Goal: Transaction & Acquisition: Purchase product/service

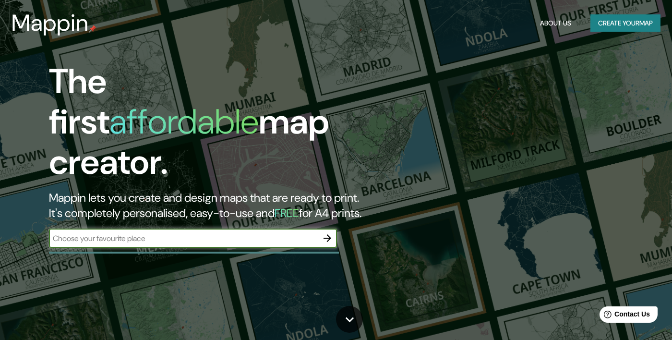
click at [296, 233] on input "text" at bounding box center [183, 238] width 269 height 11
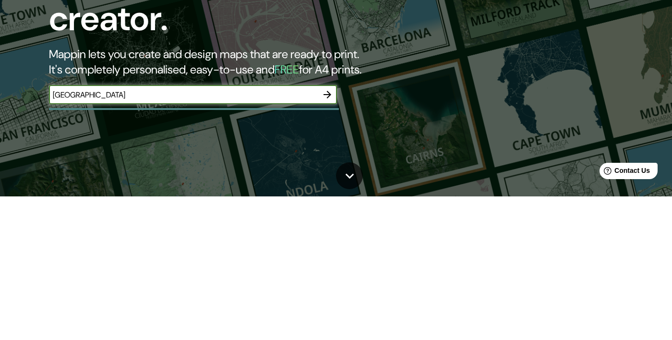
type input "Veracruz"
click at [331, 232] on icon "button" at bounding box center [327, 238] width 12 height 12
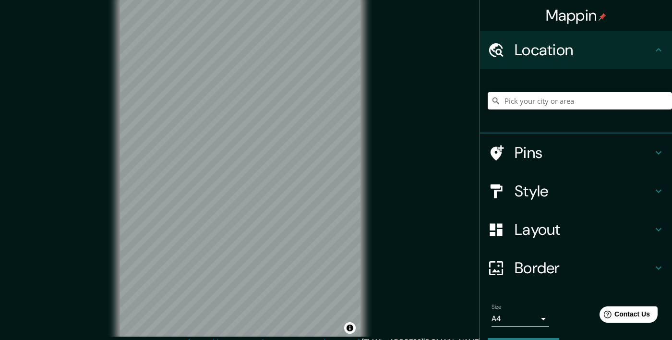
click at [625, 98] on input "Pick your city or area" at bounding box center [579, 100] width 184 height 17
click at [592, 103] on input "Pick your city or area" at bounding box center [579, 100] width 184 height 17
click at [580, 99] on input "Pick your city or area" at bounding box center [579, 100] width 184 height 17
click at [415, 127] on div "Mappin Location Pins Style Layout Border Choose a border. Hint : you can make l…" at bounding box center [336, 176] width 672 height 352
click at [590, 97] on input "Pick your city or area" at bounding box center [579, 100] width 184 height 17
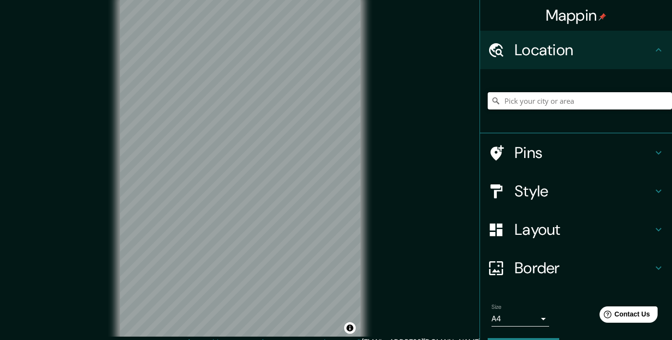
click at [575, 96] on input "Pick your city or area" at bounding box center [579, 100] width 184 height 17
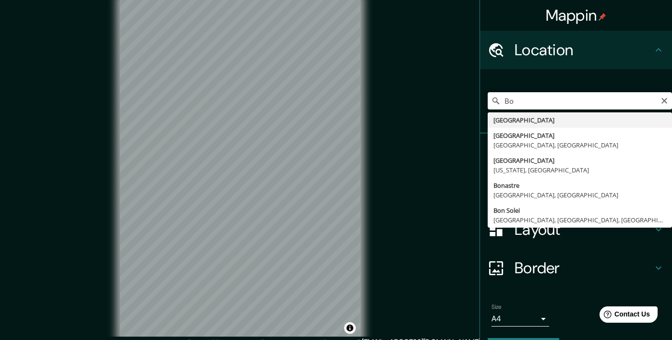
type input "B"
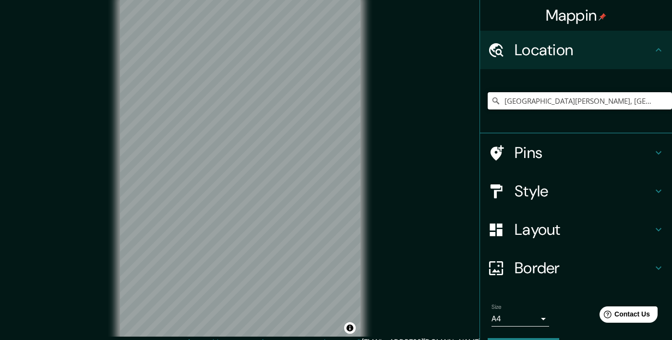
type input "[GEOGRAPHIC_DATA][PERSON_NAME], [GEOGRAPHIC_DATA]"
click at [623, 153] on h4 "Pins" at bounding box center [583, 152] width 138 height 19
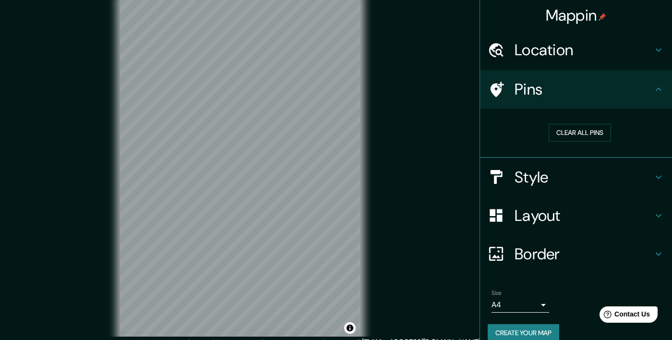
click at [592, 178] on h4 "Style" at bounding box center [583, 176] width 138 height 19
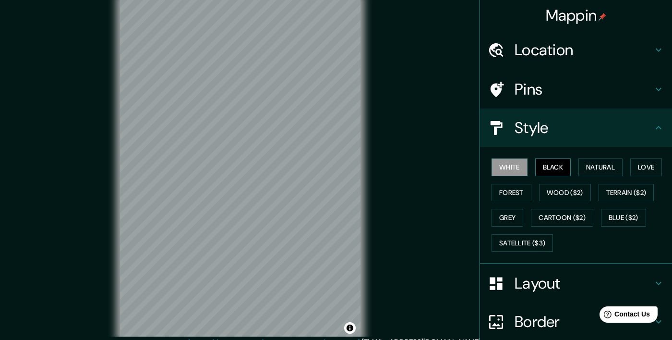
click at [568, 161] on button "Black" at bounding box center [553, 167] width 36 height 18
click at [570, 186] on button "Wood ($2)" at bounding box center [565, 193] width 52 height 18
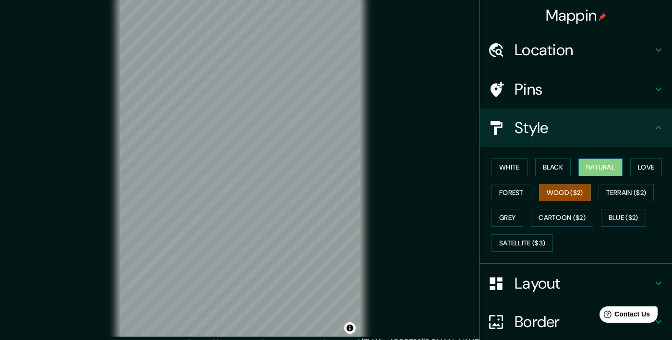
click at [597, 159] on button "Natural" at bounding box center [600, 167] width 44 height 18
click at [638, 161] on button "Love" at bounding box center [646, 167] width 32 height 18
click at [570, 188] on button "Wood ($2)" at bounding box center [565, 193] width 52 height 18
click at [522, 191] on button "Forest" at bounding box center [511, 193] width 40 height 18
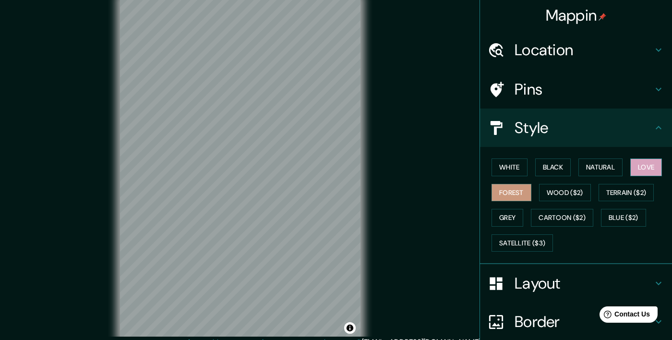
click at [649, 163] on button "Love" at bounding box center [646, 167] width 32 height 18
click at [510, 197] on button "Forest" at bounding box center [511, 193] width 40 height 18
click at [297, 118] on div at bounding box center [301, 115] width 8 height 8
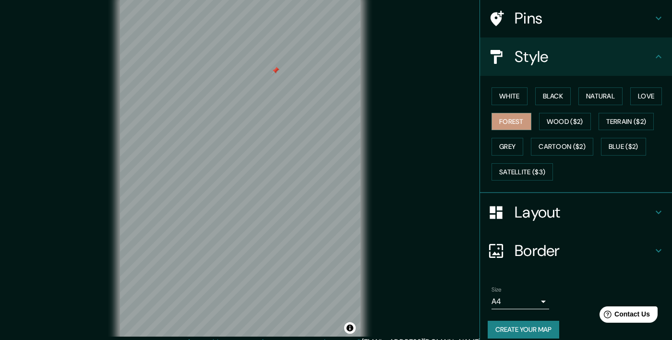
scroll to position [81, 0]
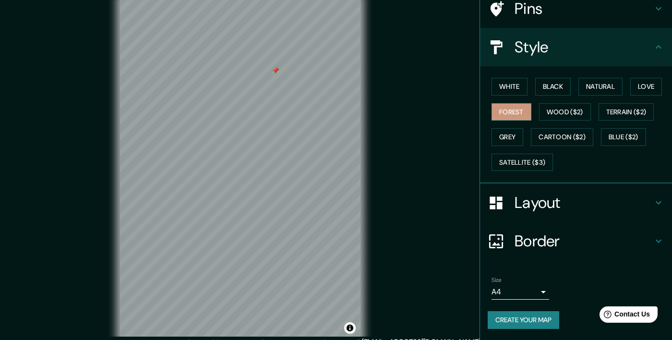
click at [524, 289] on body "Mappin Location Calle Isla Del Amor, 95264 Alvarado, Estado de Veracruz, México…" at bounding box center [336, 170] width 672 height 340
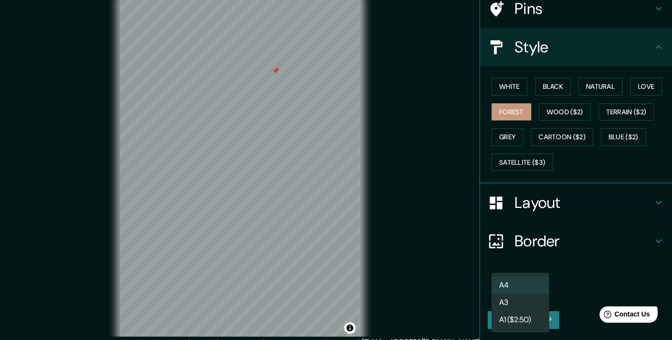
click at [530, 299] on li "A3" at bounding box center [520, 302] width 58 height 17
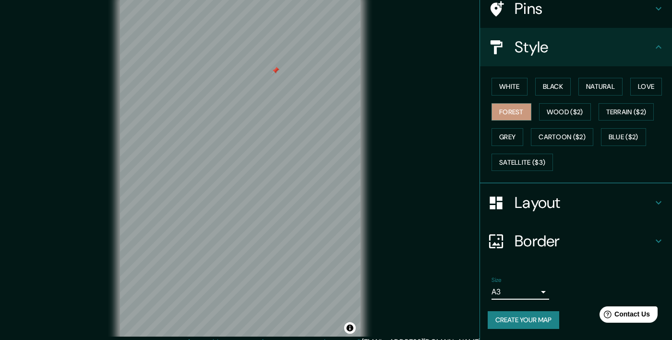
click at [535, 292] on body "Mappin Location Calle Isla Del Amor, 95264 Alvarado, Estado de Veracruz, México…" at bounding box center [336, 170] width 672 height 340
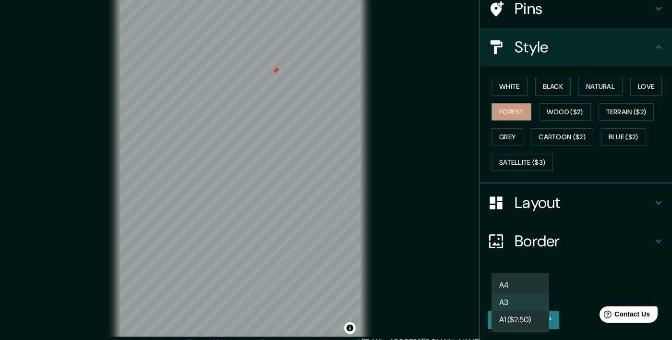
click at [539, 317] on li "A1 ($2.50)" at bounding box center [520, 319] width 58 height 17
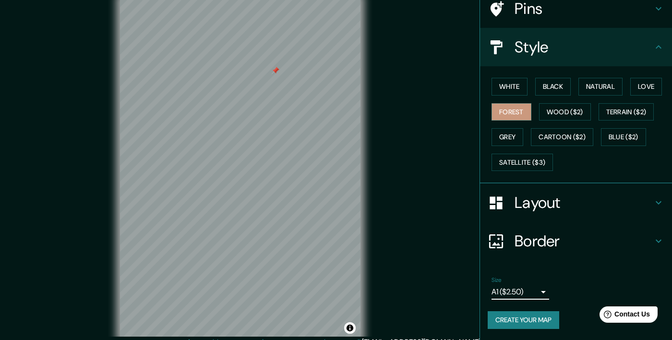
click at [533, 292] on body "Mappin Location Calle Isla Del Amor, 95264 Alvarado, Estado de Veracruz, México…" at bounding box center [336, 170] width 672 height 340
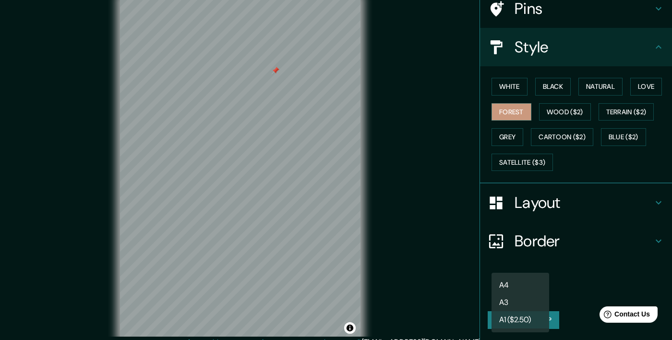
click at [526, 285] on li "A4" at bounding box center [520, 284] width 58 height 17
type input "single"
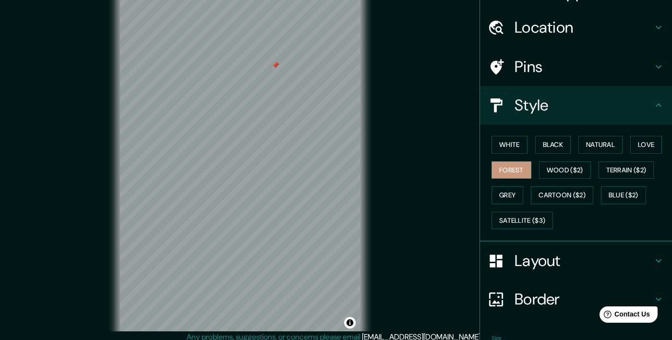
scroll to position [15, 0]
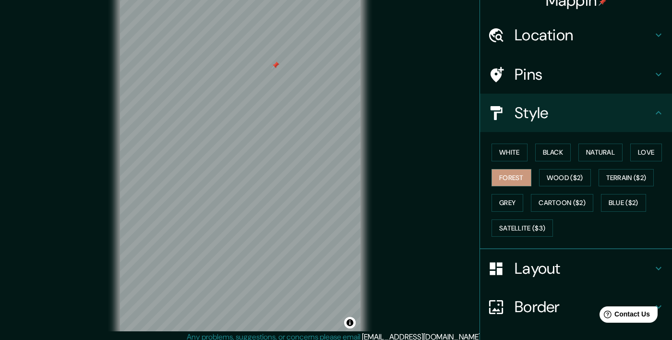
click at [616, 277] on h4 "Layout" at bounding box center [583, 268] width 138 height 19
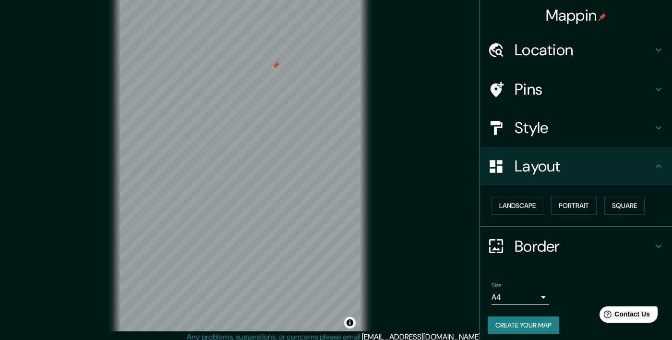
scroll to position [7, 0]
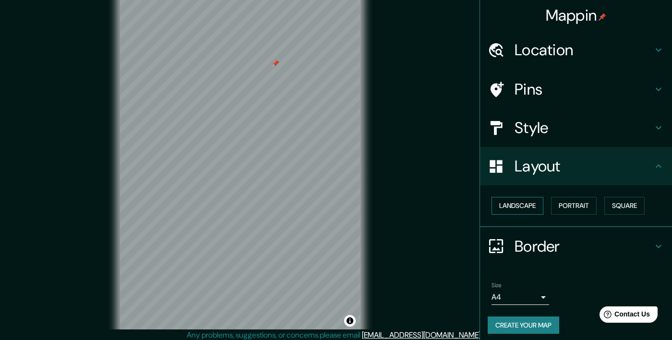
click at [530, 202] on button "Landscape" at bounding box center [517, 206] width 52 height 18
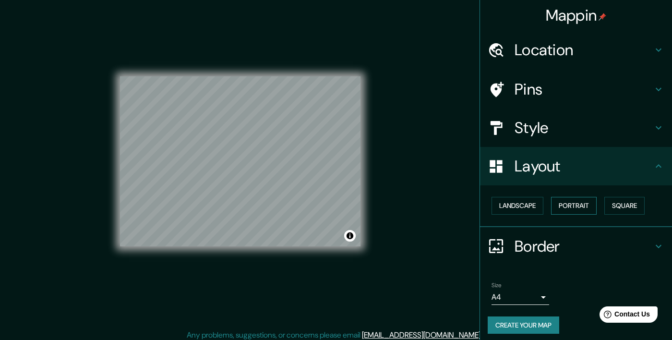
click at [560, 204] on button "Portrait" at bounding box center [574, 206] width 46 height 18
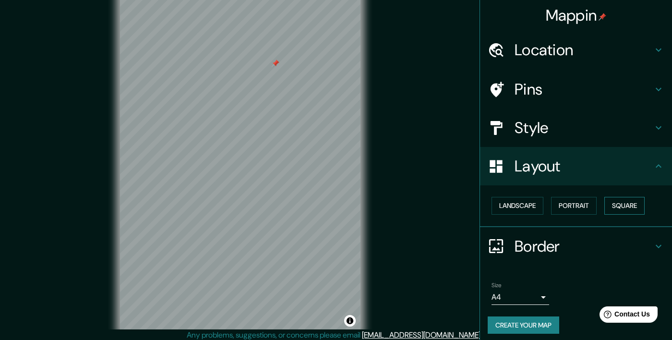
click at [629, 208] on button "Square" at bounding box center [624, 206] width 40 height 18
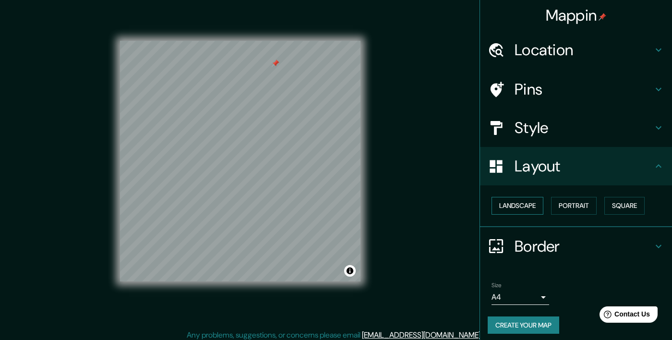
click at [513, 204] on button "Landscape" at bounding box center [517, 206] width 52 height 18
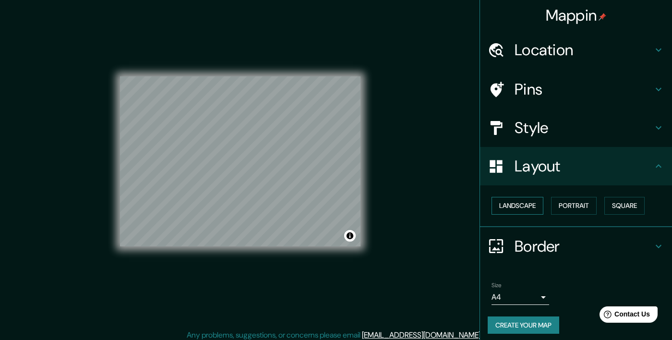
click at [525, 205] on button "Landscape" at bounding box center [517, 206] width 52 height 18
click at [627, 199] on button "Square" at bounding box center [624, 206] width 40 height 18
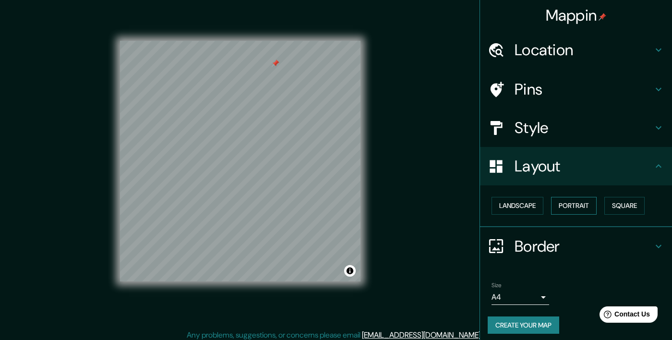
click at [562, 205] on button "Portrait" at bounding box center [574, 206] width 46 height 18
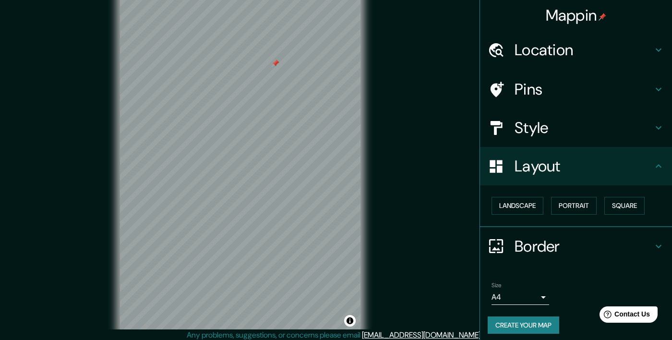
click at [572, 242] on h4 "Border" at bounding box center [583, 246] width 138 height 19
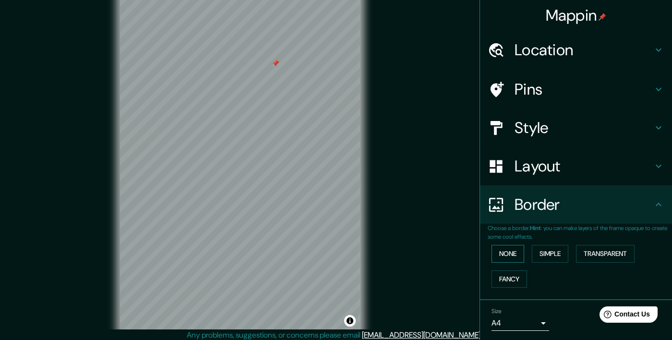
click at [508, 248] on button "None" at bounding box center [507, 254] width 33 height 18
click at [509, 249] on button "None" at bounding box center [507, 254] width 33 height 18
click at [509, 251] on button "None" at bounding box center [507, 254] width 33 height 18
click at [550, 253] on button "Simple" at bounding box center [550, 254] width 36 height 18
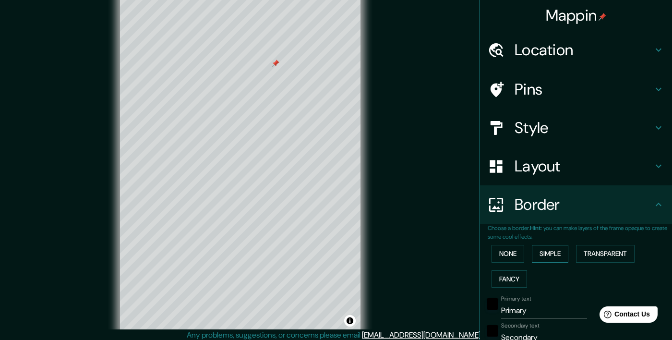
click at [568, 252] on button "Simple" at bounding box center [550, 254] width 36 height 18
type input "200"
type input "40"
click at [594, 256] on button "Transparent" at bounding box center [605, 254] width 59 height 18
click at [518, 279] on button "Fancy" at bounding box center [508, 279] width 35 height 18
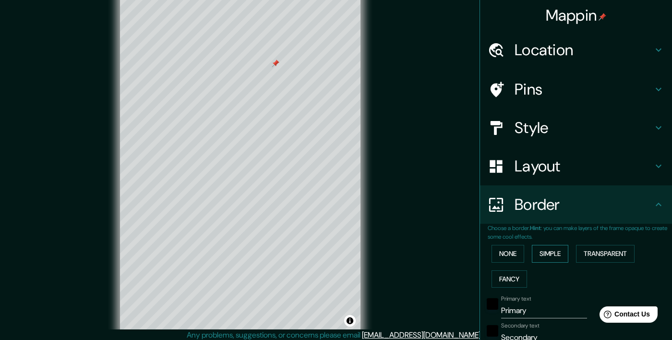
click at [558, 257] on button "Simple" at bounding box center [550, 254] width 36 height 18
click at [592, 247] on button "Transparent" at bounding box center [605, 254] width 59 height 18
click at [511, 253] on button "None" at bounding box center [507, 254] width 33 height 18
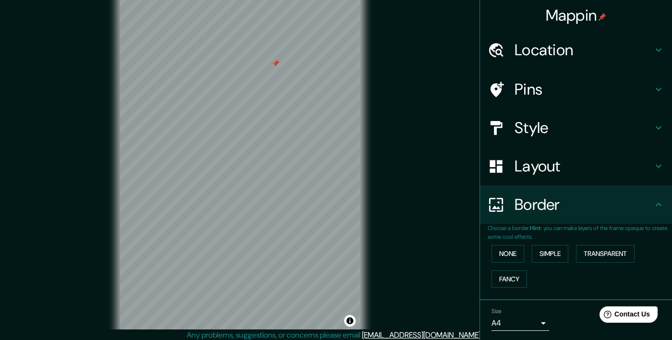
scroll to position [0, 0]
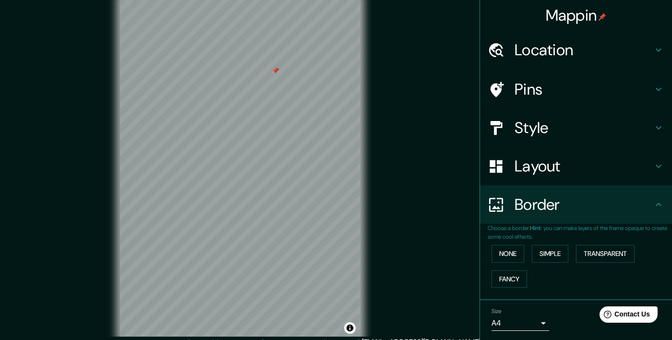
click at [587, 129] on h4 "Style" at bounding box center [583, 127] width 138 height 19
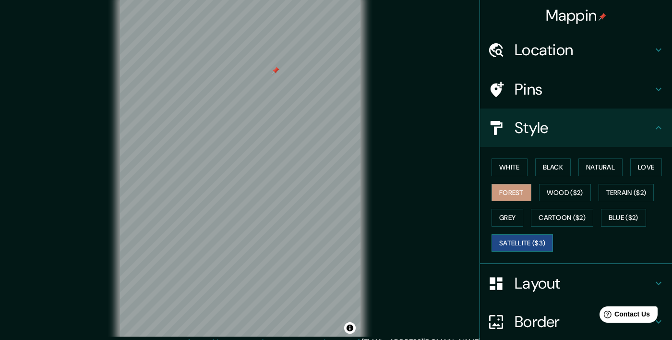
click at [534, 240] on button "Satellite ($3)" at bounding box center [521, 243] width 61 height 18
click at [513, 213] on button "Grey" at bounding box center [507, 218] width 32 height 18
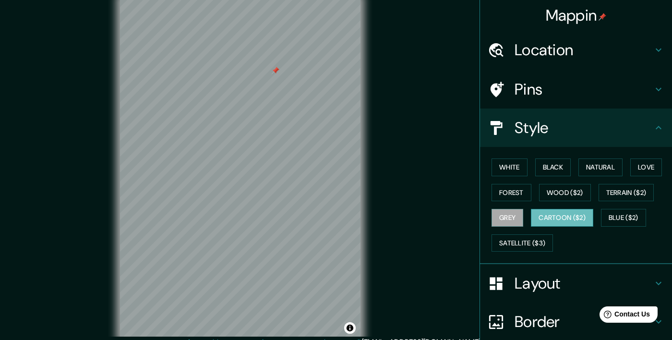
click at [559, 220] on button "Cartoon ($2)" at bounding box center [562, 218] width 62 height 18
click at [621, 222] on button "Blue ($2)" at bounding box center [623, 218] width 45 height 18
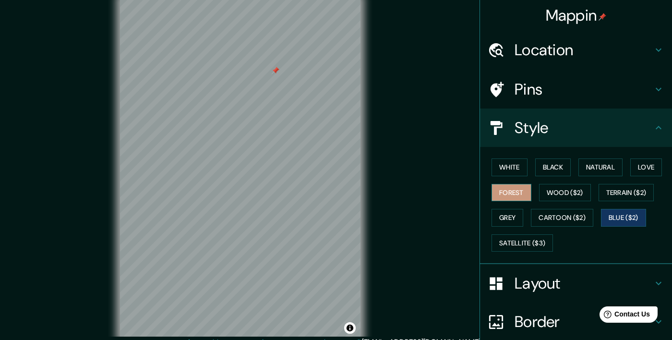
click at [507, 195] on button "Forest" at bounding box center [511, 193] width 40 height 18
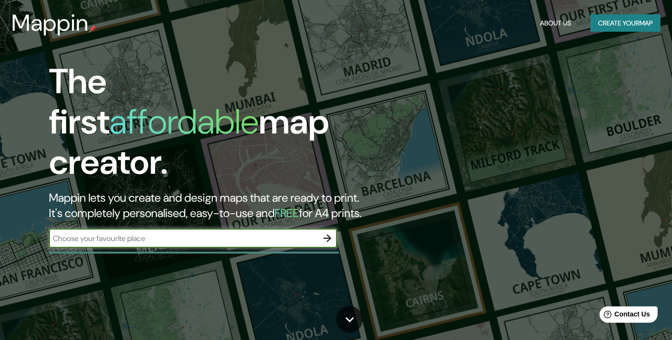
click at [274, 234] on div "​" at bounding box center [193, 237] width 288 height 19
click at [292, 233] on input "text" at bounding box center [183, 238] width 269 height 11
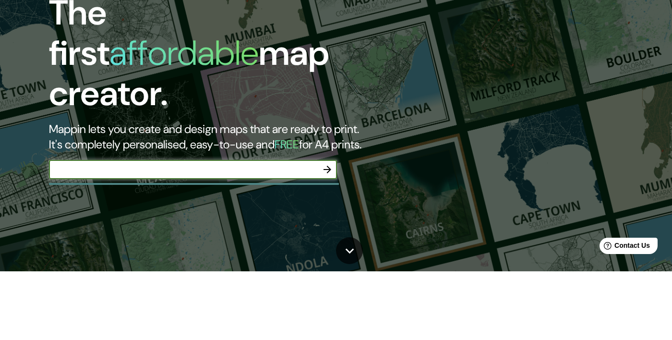
type input "E"
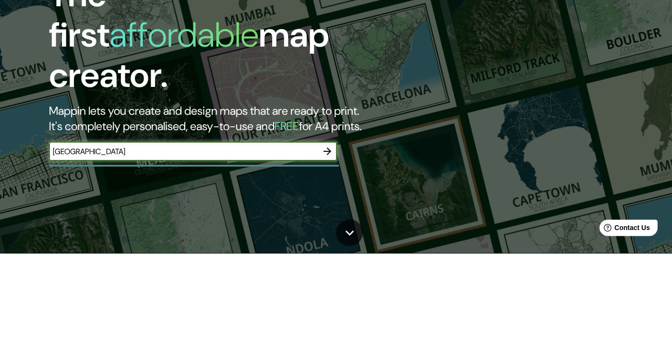
type input "[GEOGRAPHIC_DATA]"
click at [323, 232] on icon "button" at bounding box center [327, 238] width 12 height 12
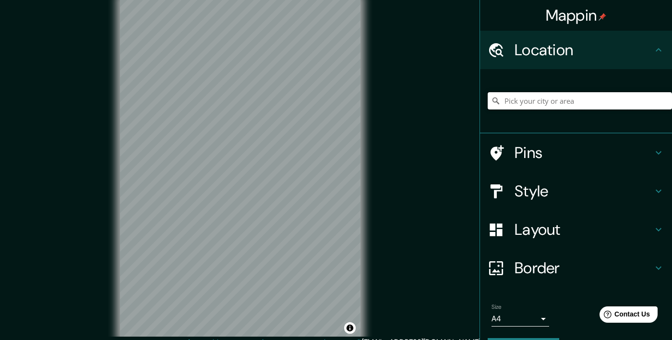
click at [556, 101] on input "Pick your city or area" at bounding box center [579, 100] width 184 height 17
type input "O"
type input "I"
click at [576, 105] on input "I" at bounding box center [579, 100] width 184 height 17
type input "Calle Isla Del Amor, 95264 Alvarado, Estado de Veracruz, México"
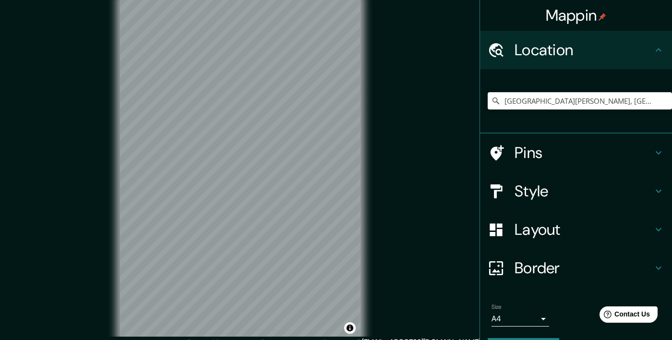
click at [609, 153] on h4 "Pins" at bounding box center [583, 152] width 138 height 19
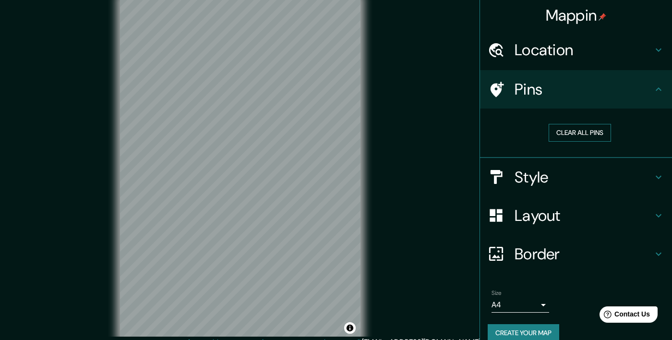
click at [588, 133] on button "Clear all pins" at bounding box center [579, 133] width 62 height 18
click at [593, 128] on button "Clear all pins" at bounding box center [579, 133] width 62 height 18
click at [599, 91] on h4 "Pins" at bounding box center [583, 89] width 138 height 19
click at [655, 89] on icon at bounding box center [658, 89] width 12 height 12
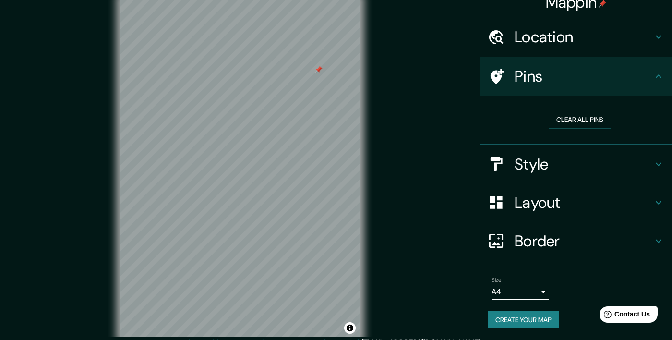
scroll to position [13, 0]
click at [609, 161] on h4 "Style" at bounding box center [583, 163] width 138 height 19
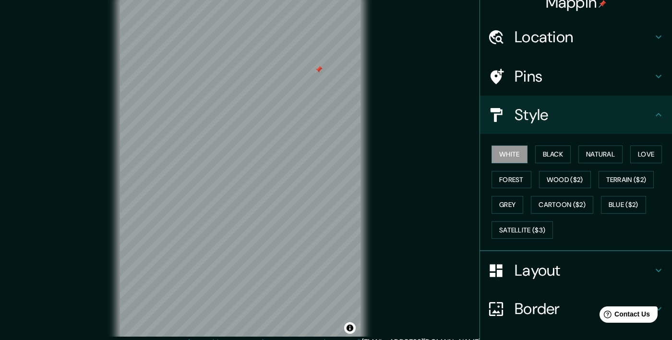
click at [510, 174] on button "Forest" at bounding box center [511, 180] width 40 height 18
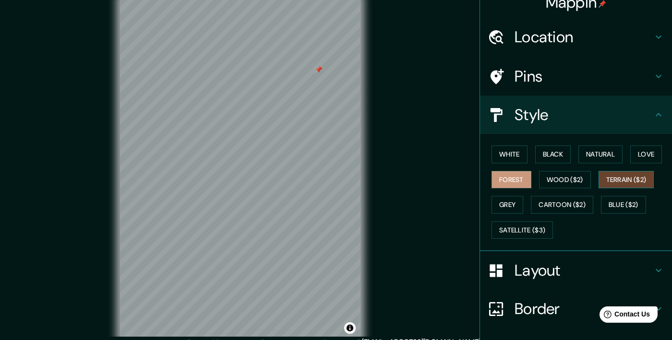
click at [625, 182] on button "Terrain ($2)" at bounding box center [626, 180] width 56 height 18
click at [569, 209] on button "Cartoon ($2)" at bounding box center [562, 205] width 62 height 18
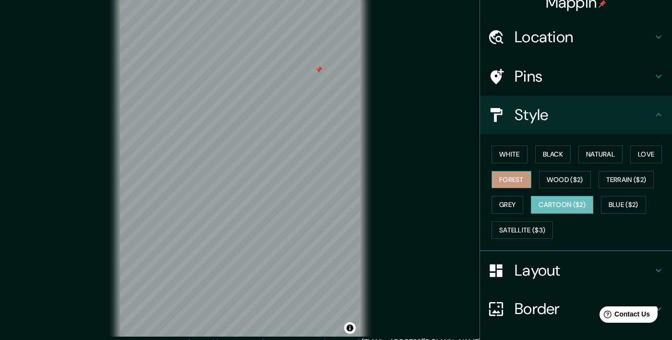
click at [517, 179] on button "Forest" at bounding box center [511, 180] width 40 height 18
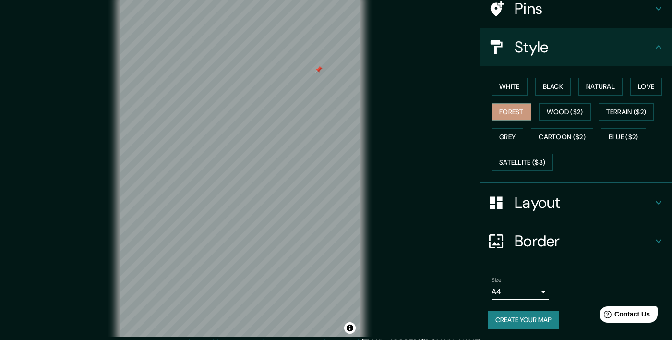
click at [577, 208] on h4 "Layout" at bounding box center [583, 202] width 138 height 19
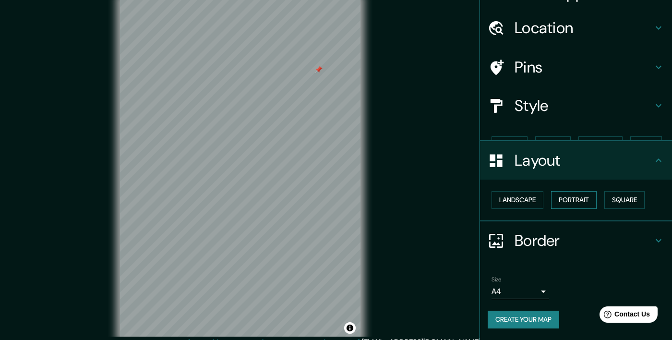
scroll to position [5, 0]
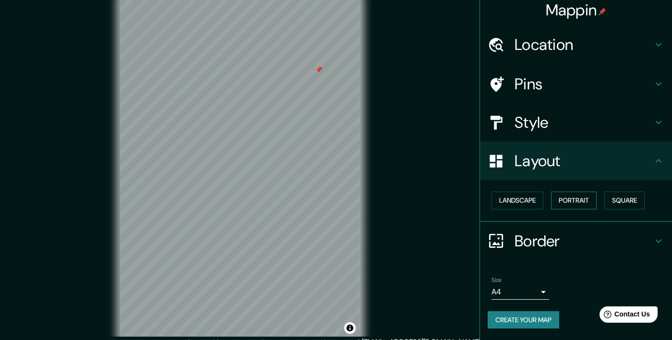
click at [578, 202] on button "Portrait" at bounding box center [574, 200] width 46 height 18
click at [569, 203] on button "Portrait" at bounding box center [574, 200] width 46 height 18
click at [523, 198] on button "Landscape" at bounding box center [517, 200] width 52 height 18
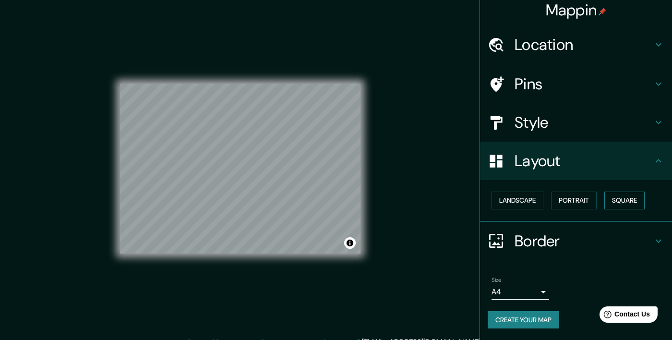
click at [619, 197] on button "Square" at bounding box center [624, 200] width 40 height 18
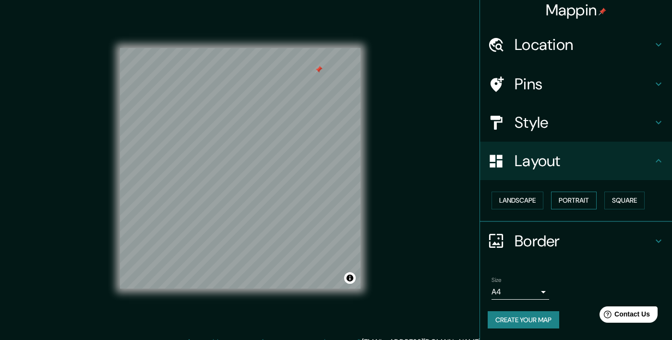
click at [579, 200] on button "Portrait" at bounding box center [574, 200] width 46 height 18
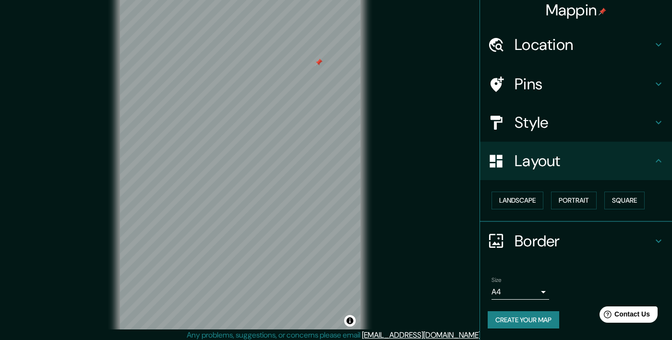
scroll to position [0, 0]
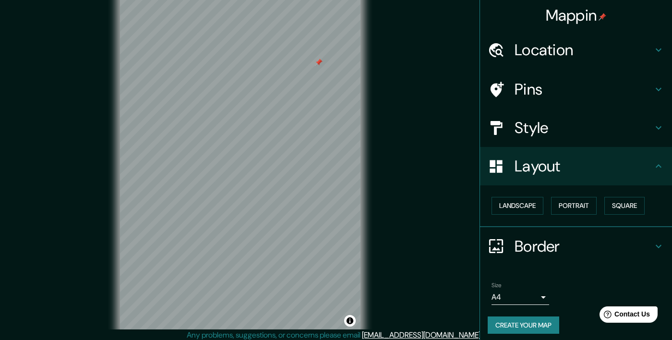
click at [536, 322] on button "Create your map" at bounding box center [522, 325] width 71 height 18
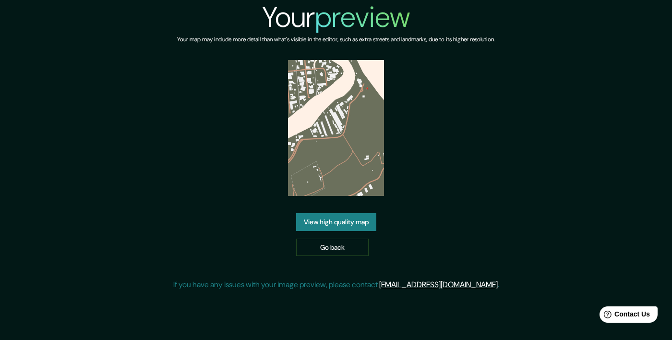
click at [355, 231] on link "View high quality map" at bounding box center [336, 222] width 80 height 18
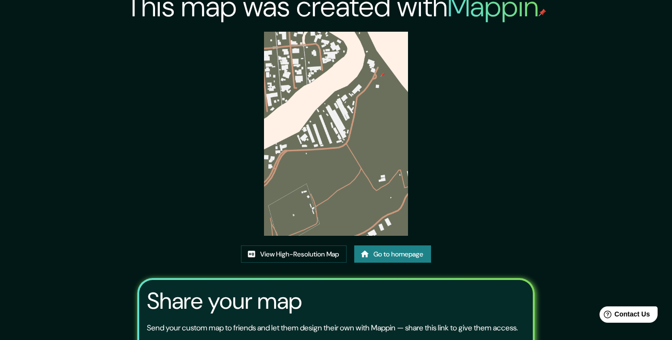
scroll to position [12, 0]
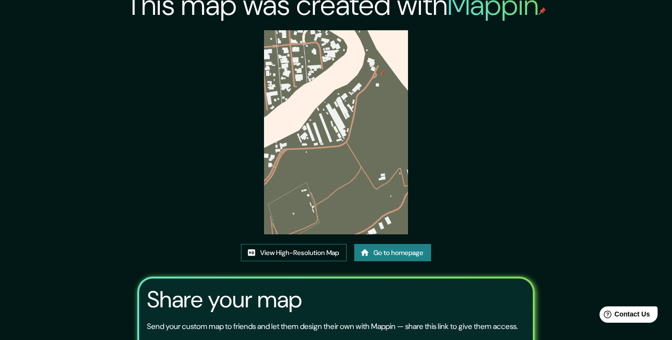
click at [313, 261] on link "View High-Resolution Map" at bounding box center [294, 253] width 106 height 18
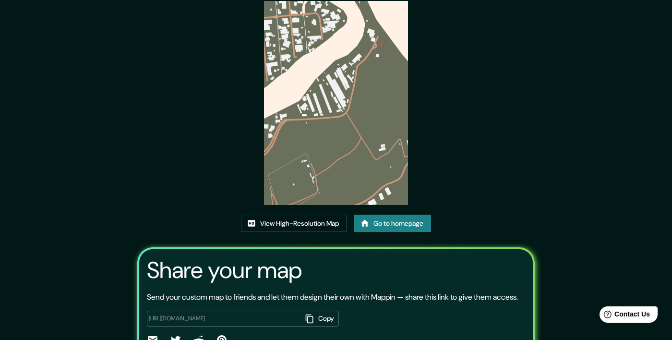
scroll to position [0, 0]
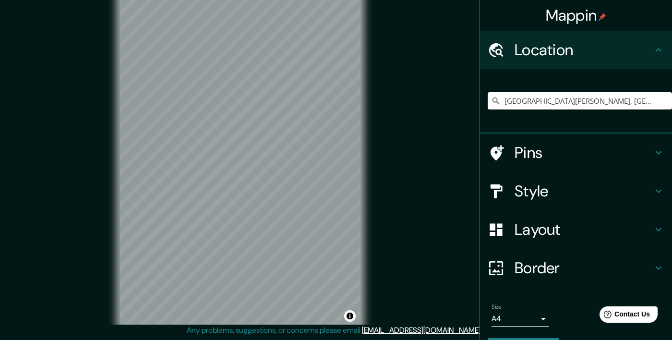
click at [595, 104] on input "Calle Isla Del Amor, 95264 Alvarado, Estado de Veracruz, México" at bounding box center [579, 100] width 184 height 17
click at [579, 228] on h4 "Layout" at bounding box center [583, 229] width 138 height 19
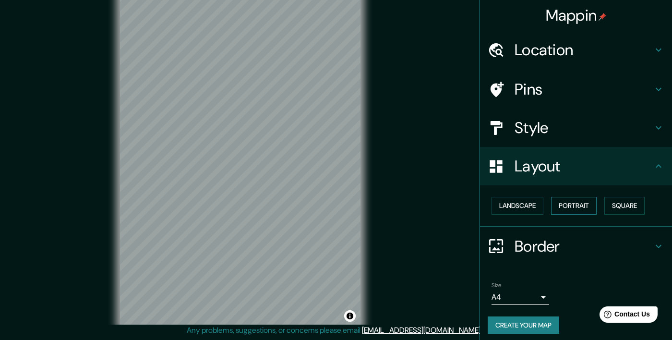
click at [590, 207] on button "Portrait" at bounding box center [574, 206] width 46 height 18
click at [635, 211] on button "Square" at bounding box center [624, 206] width 40 height 18
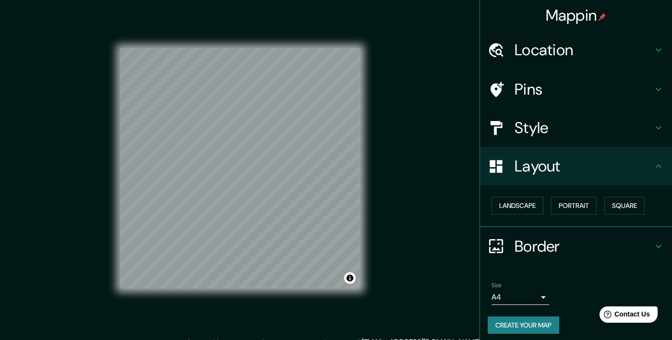
click at [630, 59] on h4 "Location" at bounding box center [583, 49] width 138 height 19
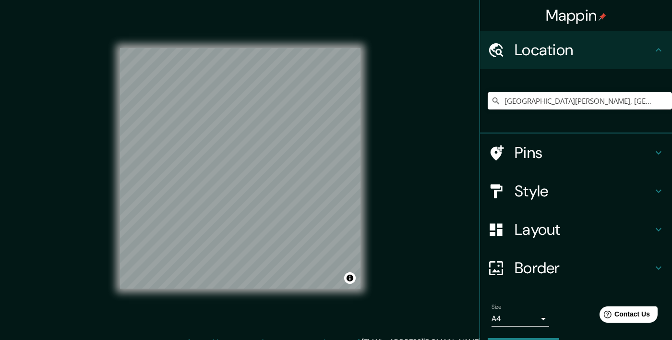
click at [595, 105] on input "[GEOGRAPHIC_DATA][PERSON_NAME], [GEOGRAPHIC_DATA]" at bounding box center [579, 100] width 184 height 17
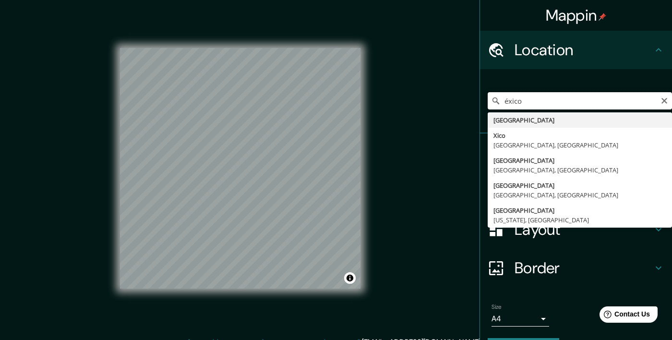
click at [583, 106] on input "éxico" at bounding box center [579, 100] width 184 height 17
type input "é"
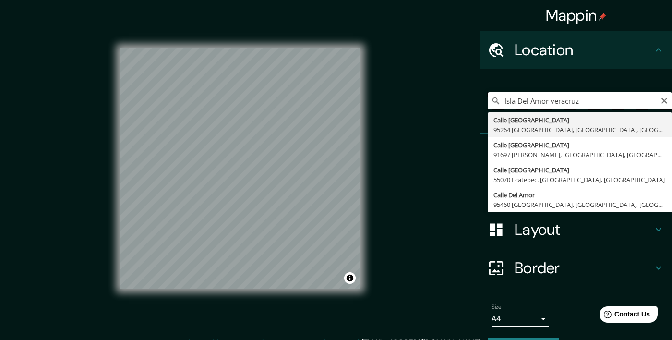
type input "Calle Isla Del Amor, 95264 Alvarado, Estado de Veracruz, México"
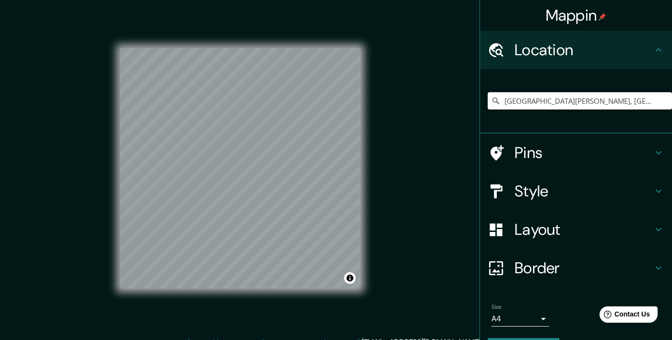
click at [607, 197] on h4 "Style" at bounding box center [583, 190] width 138 height 19
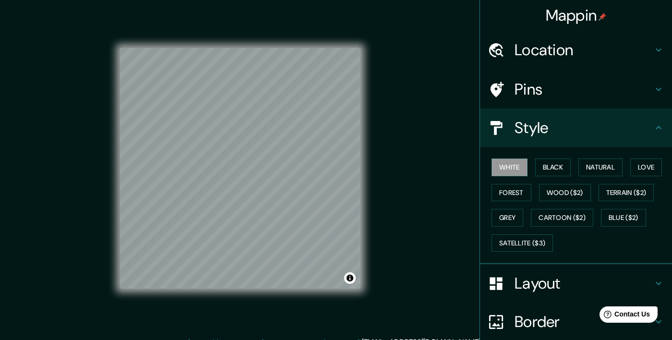
click at [501, 196] on button "Forest" at bounding box center [511, 193] width 40 height 18
click at [550, 167] on button "Black" at bounding box center [553, 167] width 36 height 18
click at [510, 190] on button "Forest" at bounding box center [511, 193] width 40 height 18
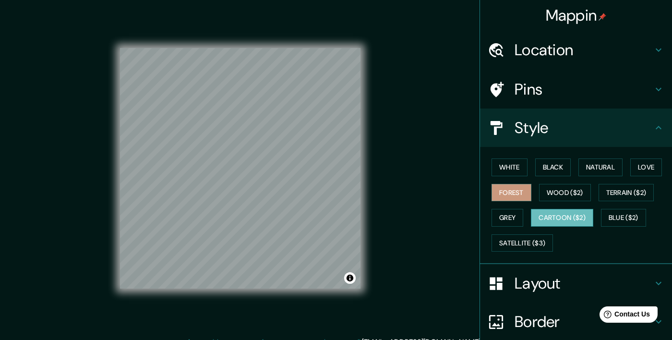
click at [568, 215] on button "Cartoon ($2)" at bounding box center [562, 218] width 62 height 18
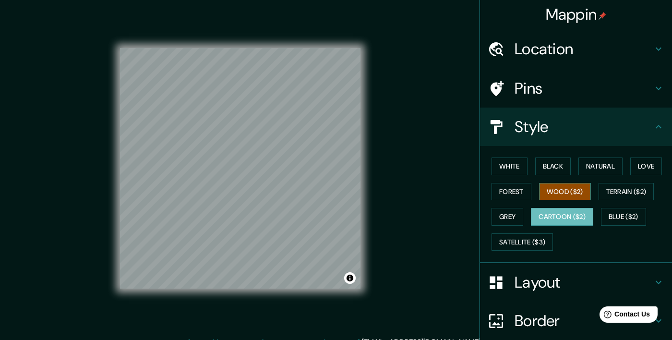
click at [572, 187] on button "Wood ($2)" at bounding box center [565, 192] width 52 height 18
click at [627, 183] on button "Terrain ($2)" at bounding box center [626, 192] width 56 height 18
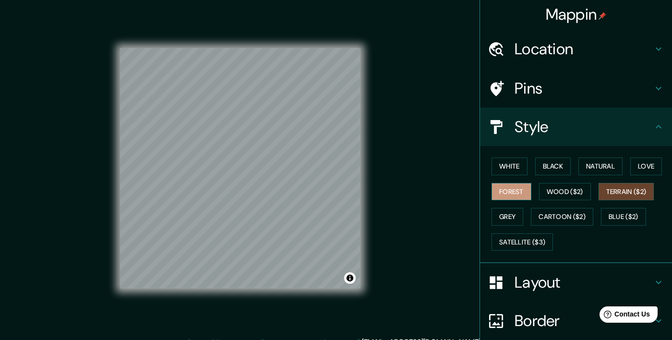
click at [505, 183] on button "Forest" at bounding box center [511, 192] width 40 height 18
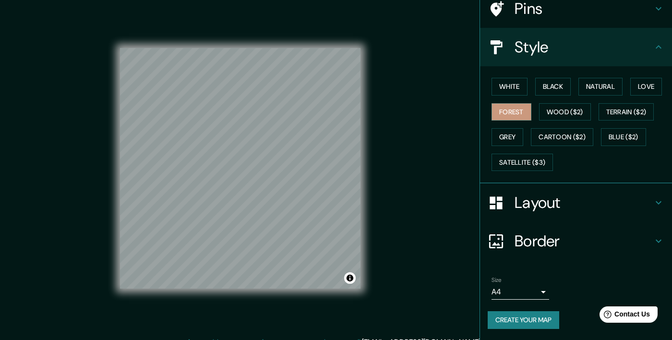
click at [591, 199] on h4 "Layout" at bounding box center [583, 202] width 138 height 19
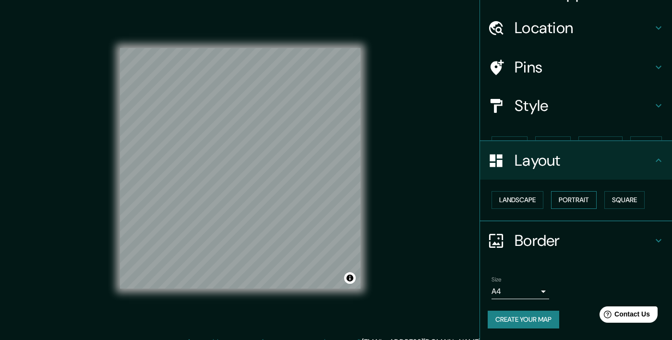
scroll to position [5, 0]
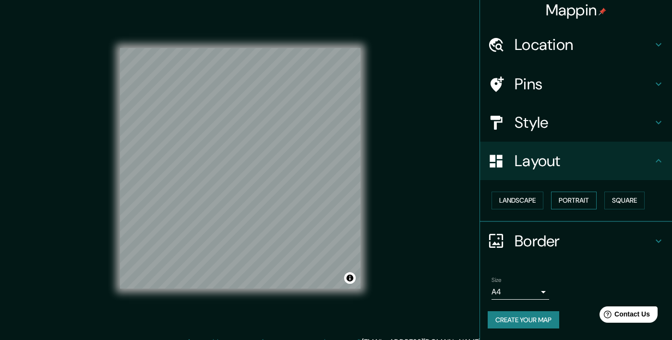
click at [581, 200] on button "Portrait" at bounding box center [574, 200] width 46 height 18
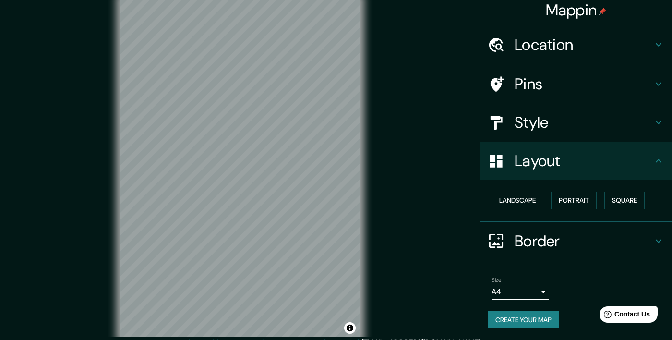
click at [521, 204] on button "Landscape" at bounding box center [517, 200] width 52 height 18
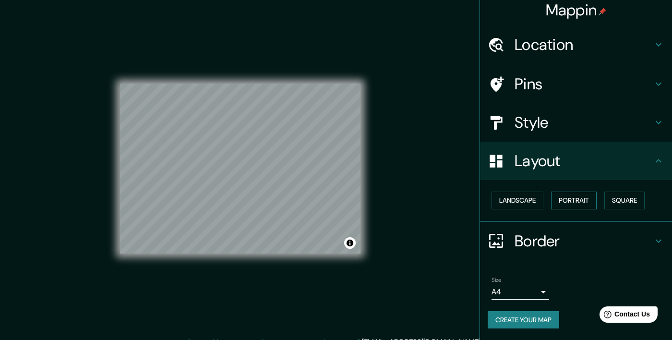
click at [577, 202] on button "Portrait" at bounding box center [574, 200] width 46 height 18
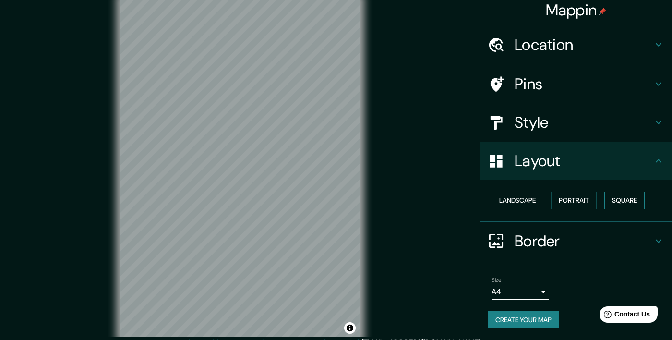
click at [615, 203] on button "Square" at bounding box center [624, 200] width 40 height 18
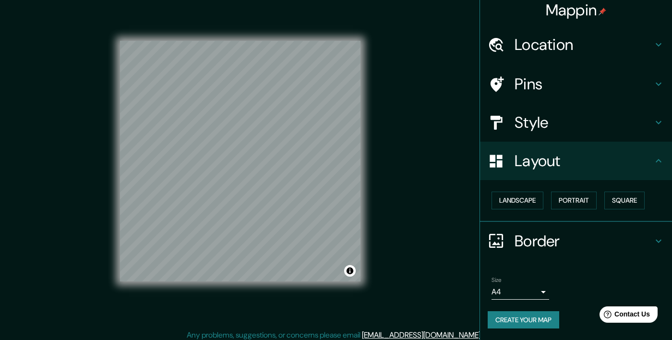
scroll to position [0, 0]
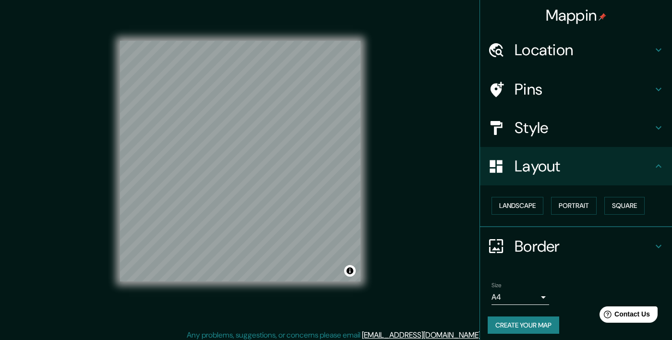
click at [526, 332] on button "Create your map" at bounding box center [522, 325] width 71 height 18
click at [530, 295] on body "Mappin Location Calle Isla Del Amor, 95264 Alvarado, Estado de Veracruz, México…" at bounding box center [336, 163] width 672 height 340
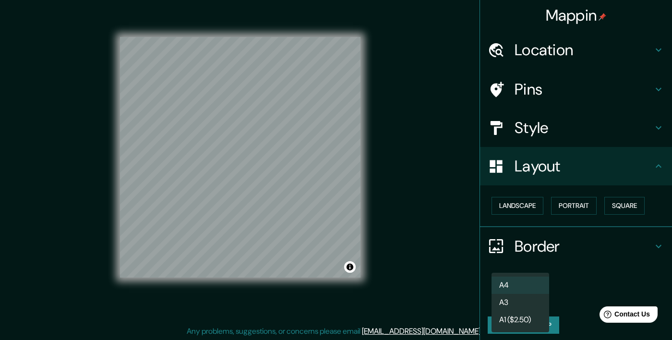
click at [302, 243] on div at bounding box center [336, 170] width 672 height 340
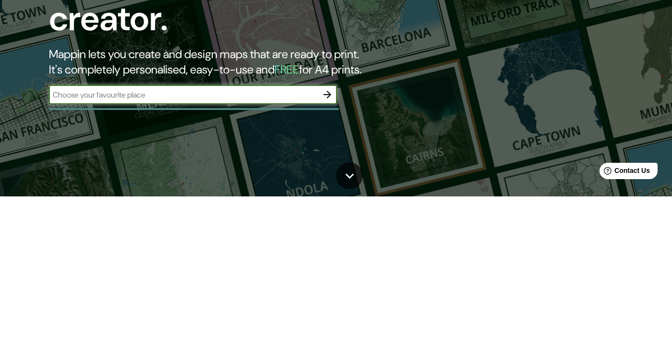
click at [97, 233] on input "text" at bounding box center [183, 238] width 269 height 11
type input "I"
type input "W"
type input "Veracruz"
click at [332, 232] on icon "button" at bounding box center [327, 238] width 12 height 12
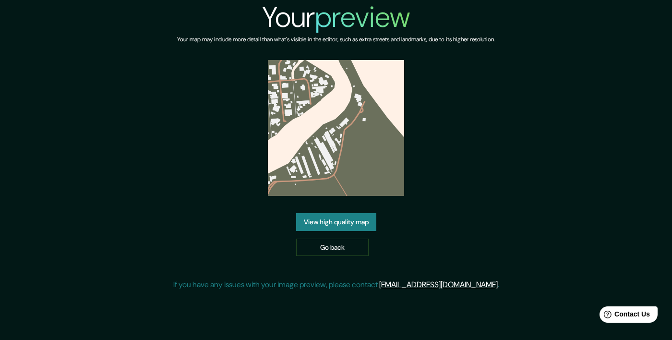
click at [358, 231] on link "View high quality map" at bounding box center [336, 222] width 80 height 18
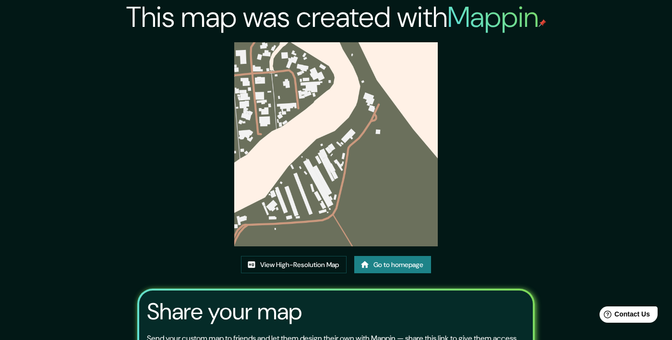
click at [420, 233] on img at bounding box center [336, 144] width 204 height 204
click at [323, 273] on link "View High-Resolution Map" at bounding box center [294, 265] width 106 height 18
click at [387, 273] on link "Go to homepage" at bounding box center [392, 265] width 77 height 18
click at [308, 281] on div "View High-Resolution Map Go to homepage" at bounding box center [336, 268] width 190 height 25
click at [263, 273] on link "View High-Resolution Map" at bounding box center [294, 265] width 106 height 18
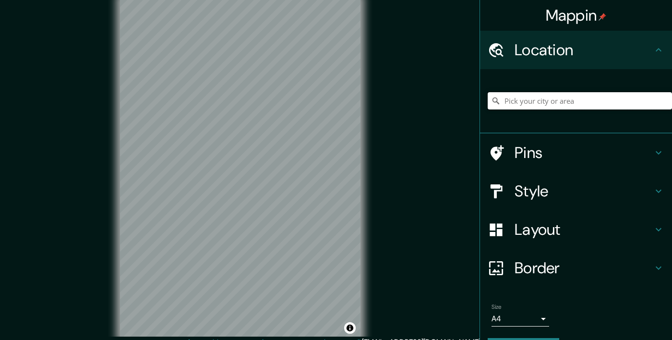
click at [614, 105] on input "Pick your city or area" at bounding box center [579, 100] width 184 height 17
type input "[GEOGRAPHIC_DATA][PERSON_NAME], [GEOGRAPHIC_DATA]"
click at [572, 192] on h4 "Style" at bounding box center [583, 190] width 138 height 19
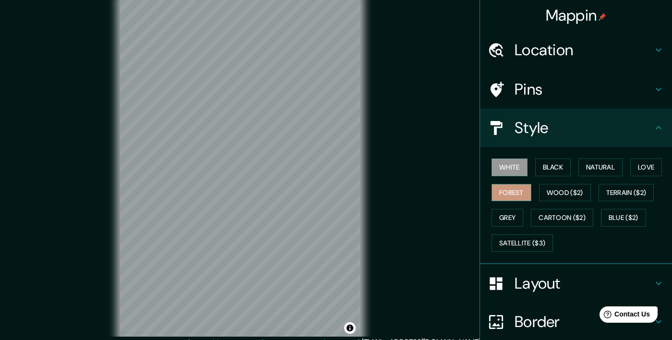
click at [517, 193] on button "Forest" at bounding box center [511, 193] width 40 height 18
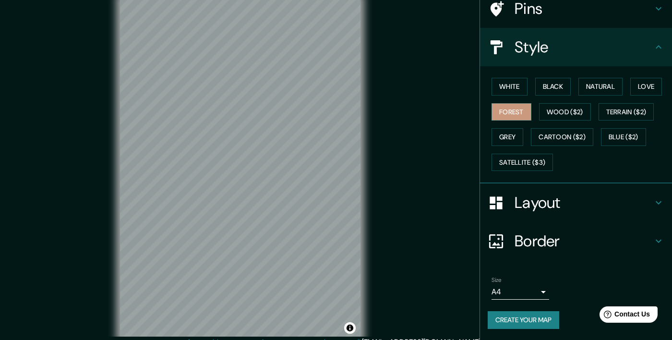
click at [609, 193] on h4 "Layout" at bounding box center [583, 202] width 138 height 19
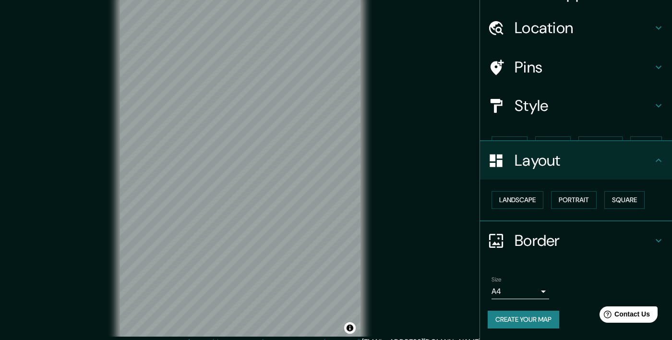
scroll to position [5, 0]
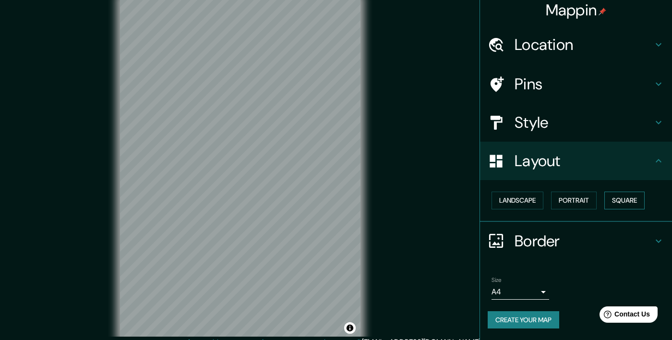
click at [621, 201] on button "Square" at bounding box center [624, 200] width 40 height 18
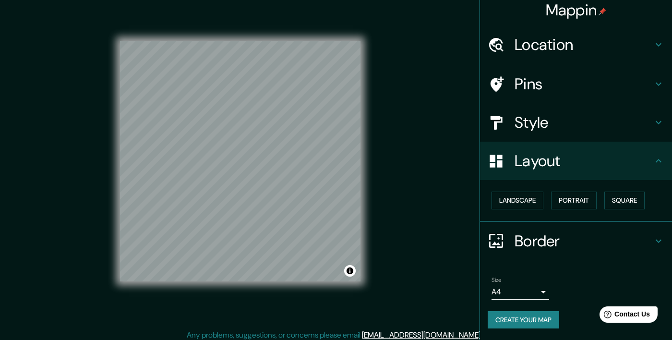
scroll to position [0, 0]
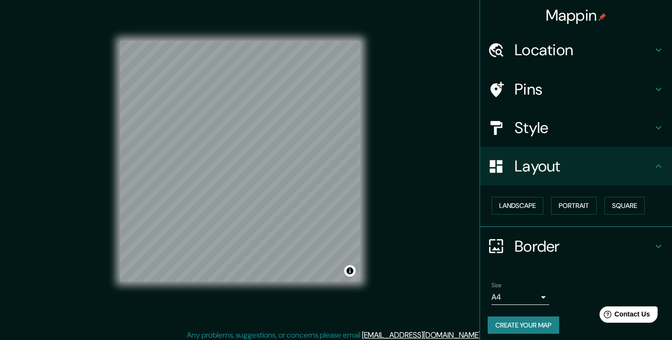
click at [525, 327] on button "Create your map" at bounding box center [522, 325] width 71 height 18
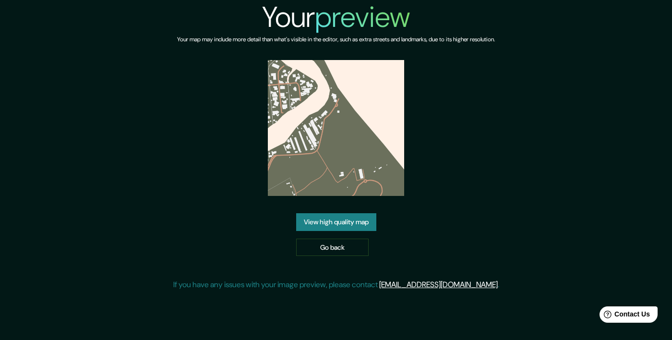
click at [355, 231] on link "View high quality map" at bounding box center [336, 222] width 80 height 18
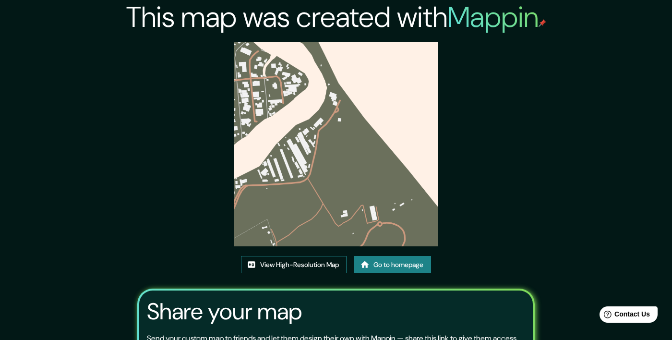
click at [329, 273] on link "View High-Resolution Map" at bounding box center [294, 265] width 106 height 18
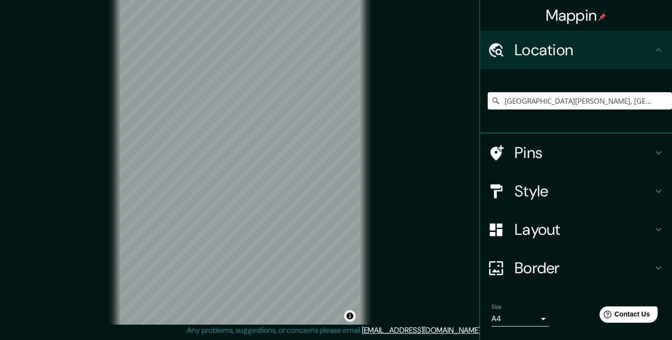
click at [579, 202] on div "Style" at bounding box center [576, 191] width 192 height 38
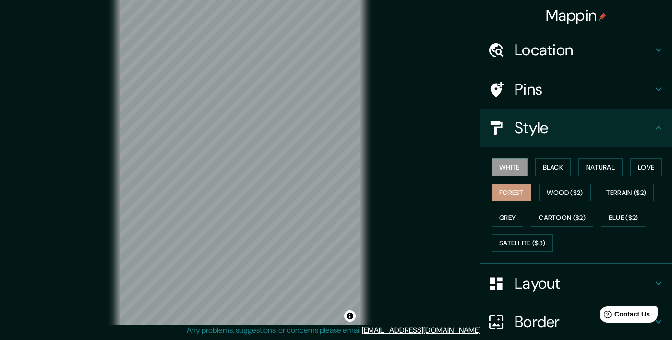
click at [513, 194] on button "Forest" at bounding box center [511, 193] width 40 height 18
click at [508, 217] on button "Grey" at bounding box center [507, 218] width 32 height 18
click at [509, 182] on div "White Black Natural Love Forest Wood ($2) Terrain ($2) Grey Cartoon ($2) Blue (…" at bounding box center [579, 204] width 184 height 101
click at [512, 190] on button "Forest" at bounding box center [511, 193] width 40 height 18
click at [523, 184] on button "Forest" at bounding box center [511, 193] width 40 height 18
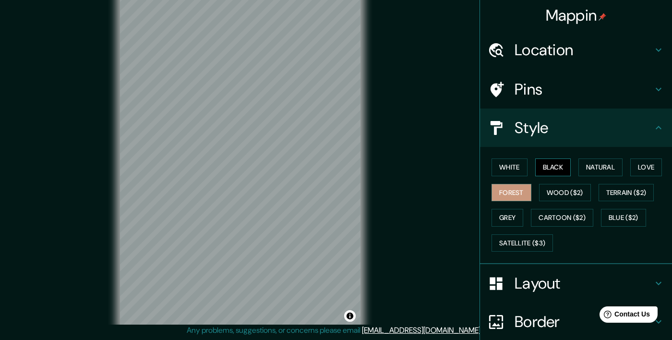
click at [548, 175] on button "Black" at bounding box center [553, 167] width 36 height 18
click at [562, 166] on button "Black" at bounding box center [553, 167] width 36 height 18
click at [551, 220] on button "Cartoon ($2)" at bounding box center [562, 218] width 62 height 18
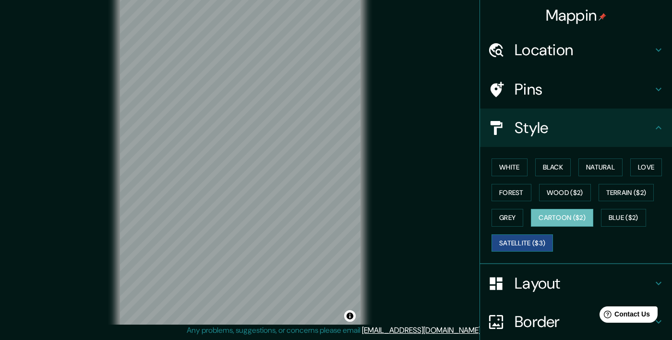
click at [533, 242] on button "Satellite ($3)" at bounding box center [521, 243] width 61 height 18
click at [503, 212] on button "Grey" at bounding box center [507, 218] width 32 height 18
click at [537, 237] on button "Satellite ($3)" at bounding box center [521, 243] width 61 height 18
click at [532, 240] on button "Satellite ($3)" at bounding box center [521, 243] width 61 height 18
click at [639, 219] on button "Blue ($2)" at bounding box center [623, 218] width 45 height 18
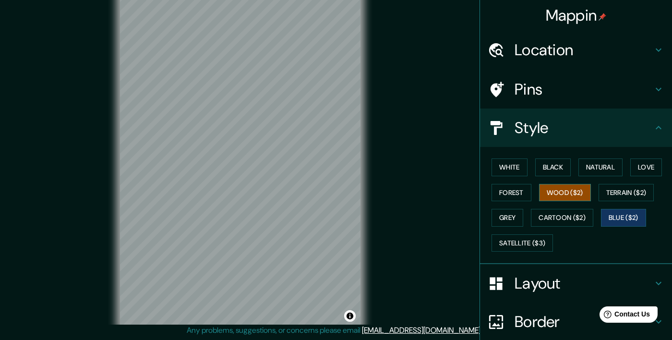
click at [546, 183] on div "White Black Natural Love Forest Wood ($2) Terrain ($2) Grey Cartoon ($2) Blue (…" at bounding box center [579, 204] width 184 height 101
click at [545, 165] on button "Black" at bounding box center [553, 167] width 36 height 18
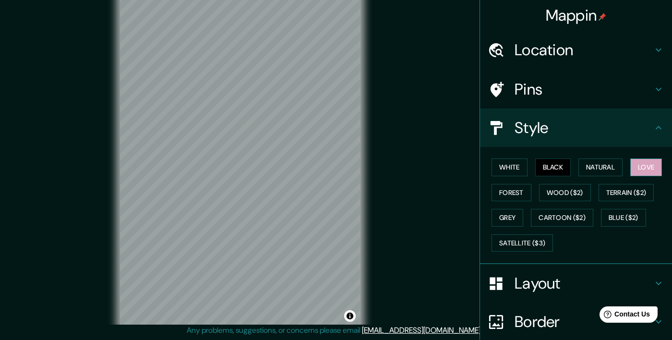
click at [652, 170] on button "Love" at bounding box center [646, 167] width 32 height 18
click at [619, 139] on div "Style" at bounding box center [576, 127] width 192 height 38
click at [603, 177] on div "White Black Natural Love Forest Wood ($2) Terrain ($2) Grey Cartoon ($2) Blue (…" at bounding box center [579, 204] width 184 height 101
click at [601, 167] on button "Natural" at bounding box center [600, 167] width 44 height 18
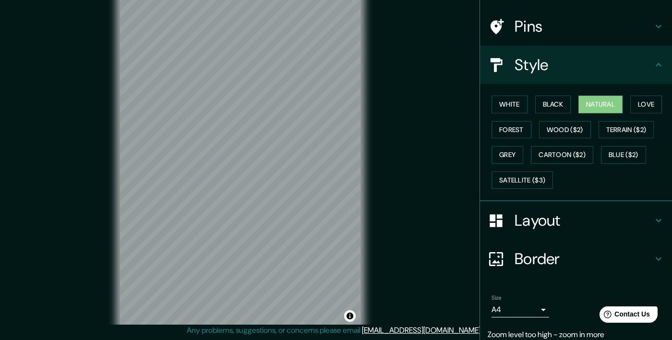
scroll to position [100, 0]
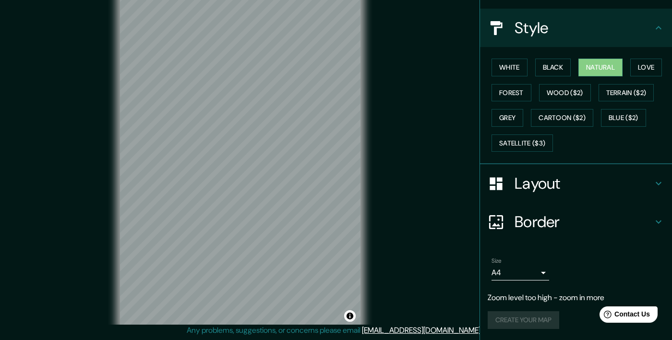
click at [483, 339] on li "Size A4 single Zoom level too high - zoom in more Create your map" at bounding box center [576, 294] width 192 height 91
click at [536, 272] on body "Mappin Location Calle Isla Del Amor, 95264 Alvarado, Estado de Veracruz, México…" at bounding box center [336, 158] width 672 height 340
click at [521, 304] on li "A3" at bounding box center [520, 302] width 58 height 17
click at [531, 273] on body "Mappin Location Calle Isla Del Amor, 95264 Alvarado, Estado de Veracruz, México…" at bounding box center [336, 158] width 672 height 340
click at [525, 314] on li "A1 ($2.50)" at bounding box center [520, 319] width 58 height 17
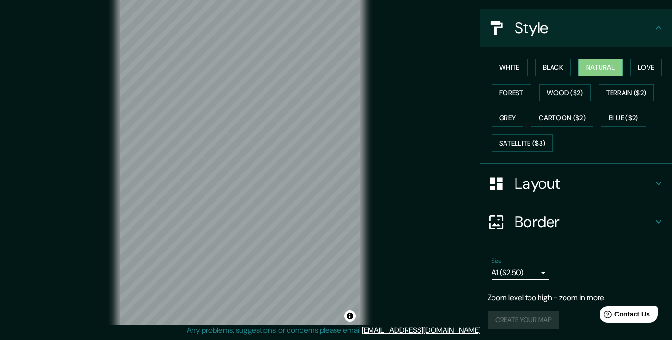
click at [531, 267] on body "Mappin Location Calle Isla Del Amor, 95264 Alvarado, Estado de Veracruz, México…" at bounding box center [336, 158] width 672 height 340
click at [525, 283] on li "A4" at bounding box center [520, 284] width 58 height 17
click at [519, 95] on button "Forest" at bounding box center [511, 93] width 40 height 18
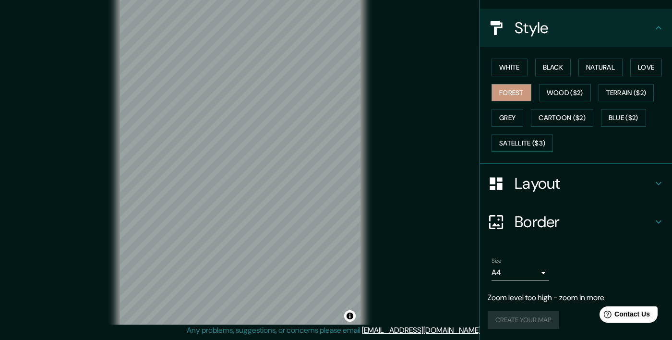
click at [435, 138] on div "Mappin Location Calle Isla Del Amor, 95264 Alvarado, Estado de Veracruz, México…" at bounding box center [336, 164] width 672 height 352
click at [456, 156] on div "Mappin Location Calle Isla Del Amor, 95264 Alvarado, Estado de Veracruz, México…" at bounding box center [336, 164] width 672 height 352
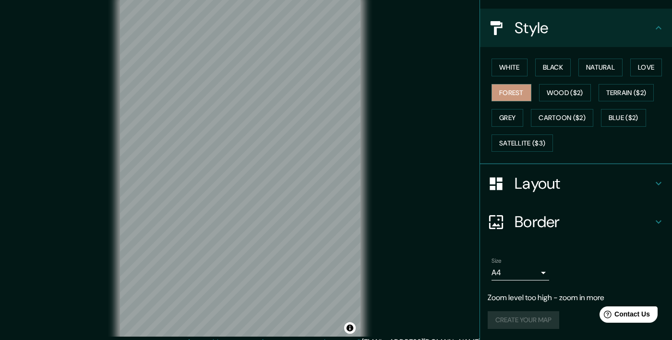
click at [637, 37] on div "Style" at bounding box center [576, 28] width 192 height 38
click at [657, 179] on icon at bounding box center [658, 183] width 12 height 12
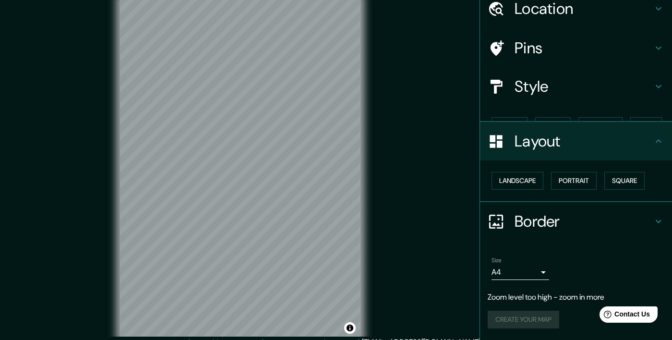
scroll to position [24, 0]
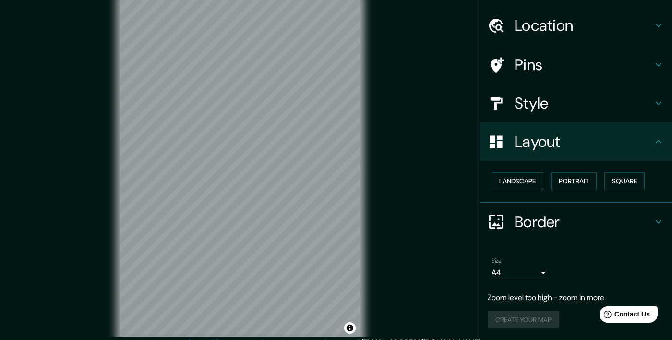
click at [651, 141] on h4 "Layout" at bounding box center [583, 141] width 138 height 19
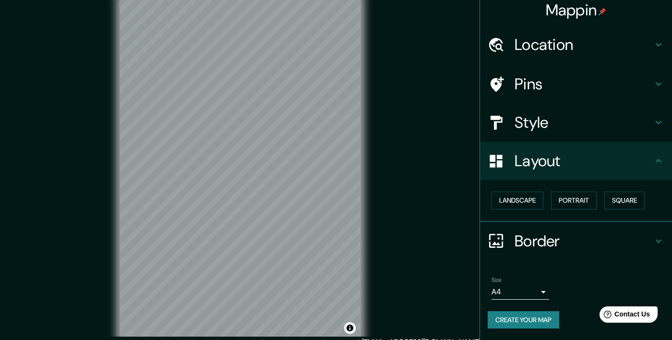
scroll to position [5, 0]
click at [627, 201] on button "Square" at bounding box center [624, 200] width 40 height 18
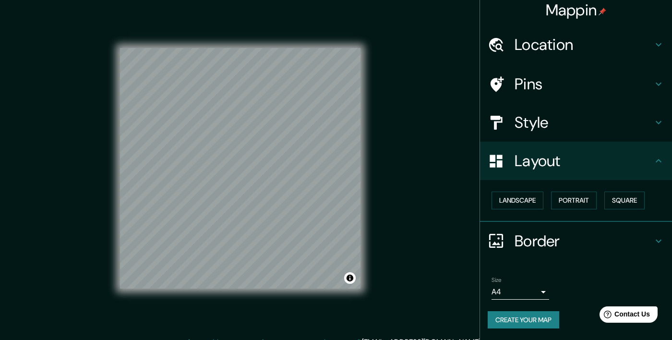
click at [535, 320] on button "Create your map" at bounding box center [522, 320] width 71 height 18
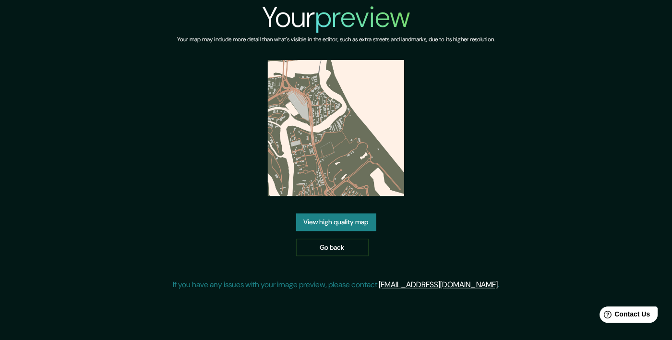
click at [474, 195] on div "Your preview Your map may include more detail than what's visible in the editor…" at bounding box center [336, 149] width 326 height 298
click at [334, 256] on link "Go back" at bounding box center [332, 247] width 72 height 18
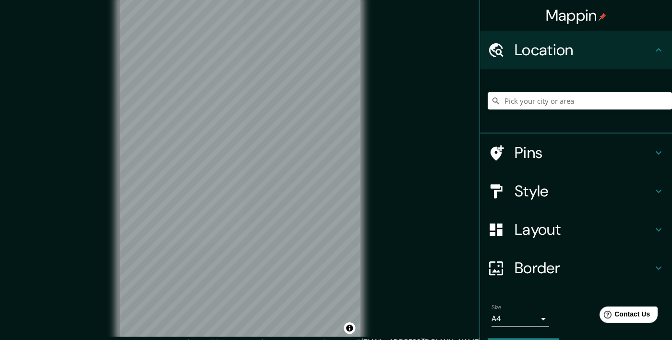
click at [538, 195] on h4 "Style" at bounding box center [583, 190] width 138 height 19
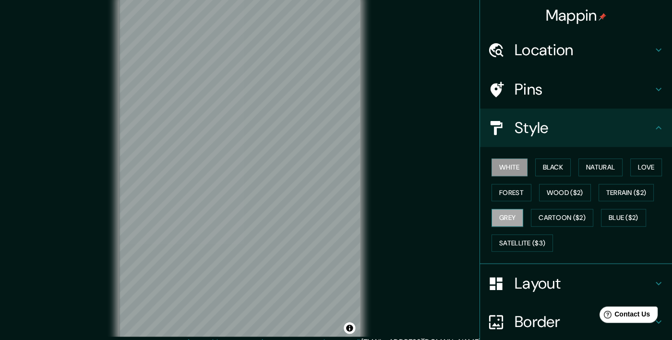
click at [509, 216] on button "Grey" at bounding box center [507, 218] width 32 height 18
click at [518, 193] on button "Forest" at bounding box center [511, 193] width 40 height 18
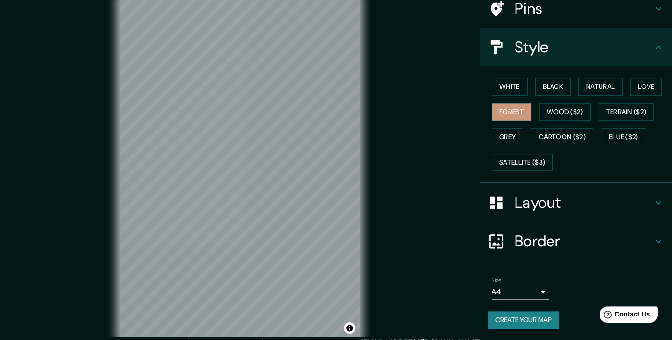
click at [536, 320] on button "Create your map" at bounding box center [522, 320] width 71 height 18
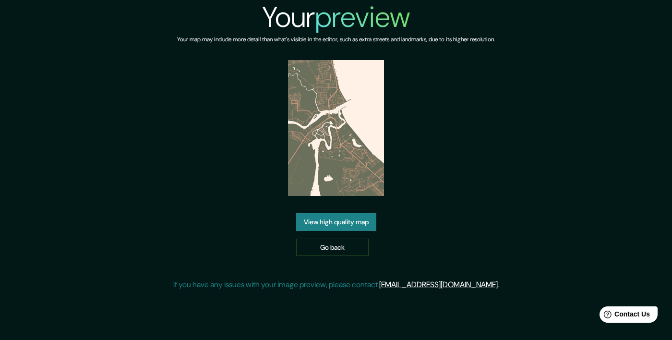
click at [354, 231] on link "View high quality map" at bounding box center [336, 222] width 80 height 18
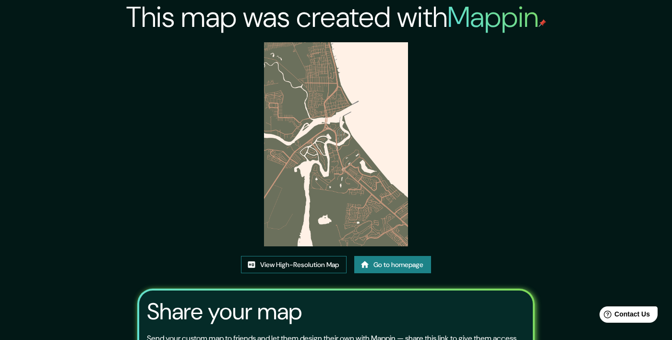
click at [315, 273] on link "View High-Resolution Map" at bounding box center [294, 265] width 106 height 18
